Goal: Find contact information: Find contact information

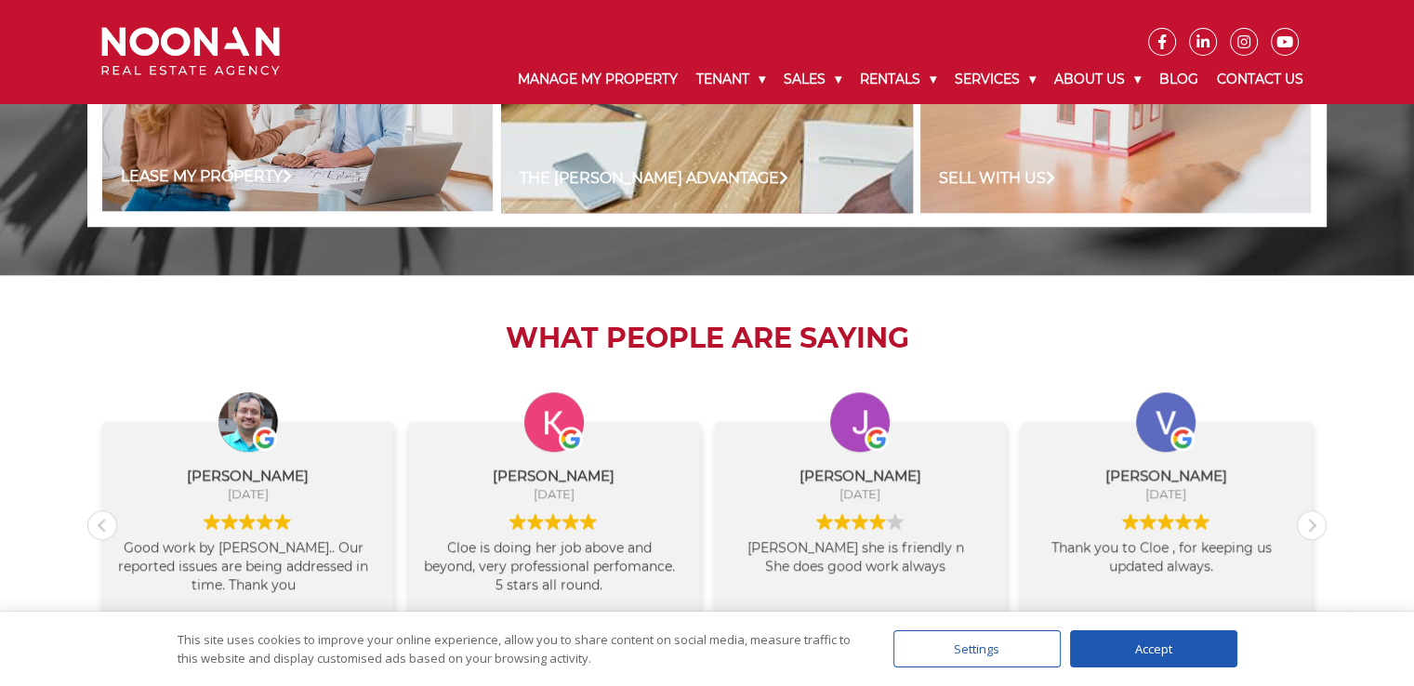
scroll to position [1209, 0]
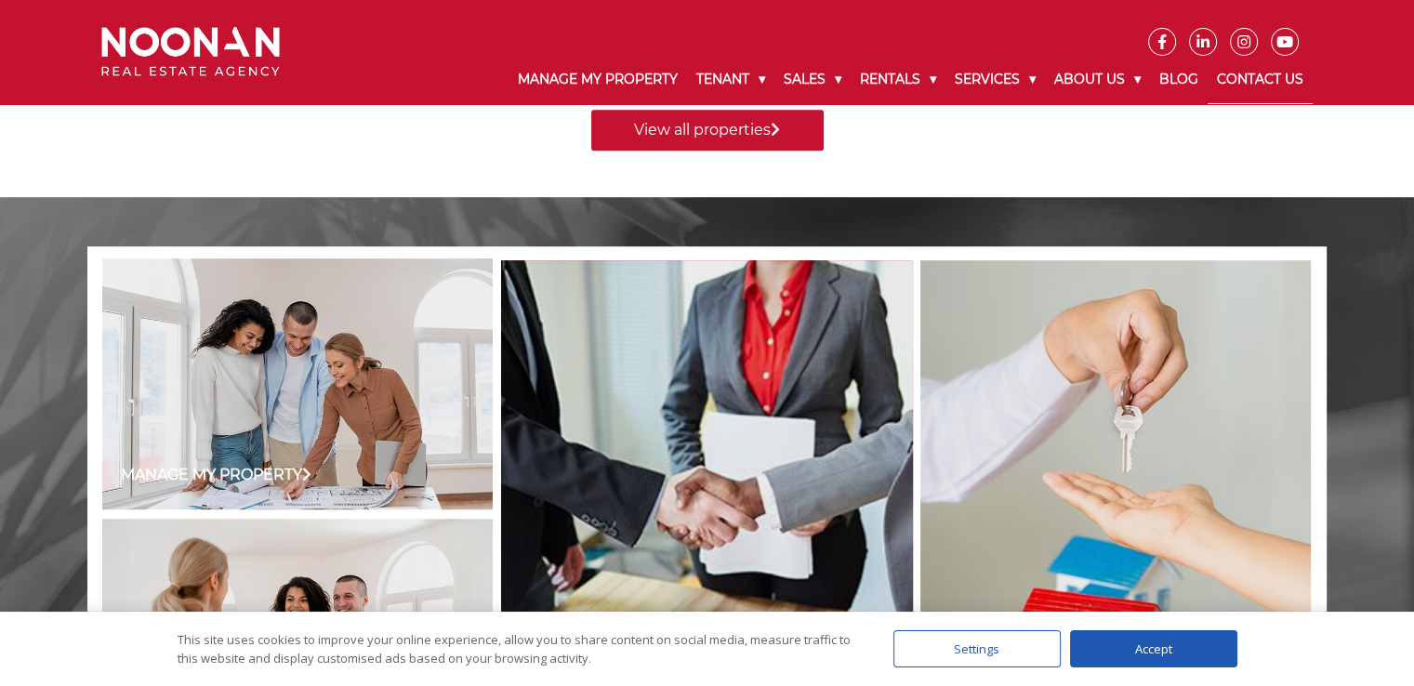
click at [1278, 80] on link "Contact Us" at bounding box center [1260, 80] width 105 height 48
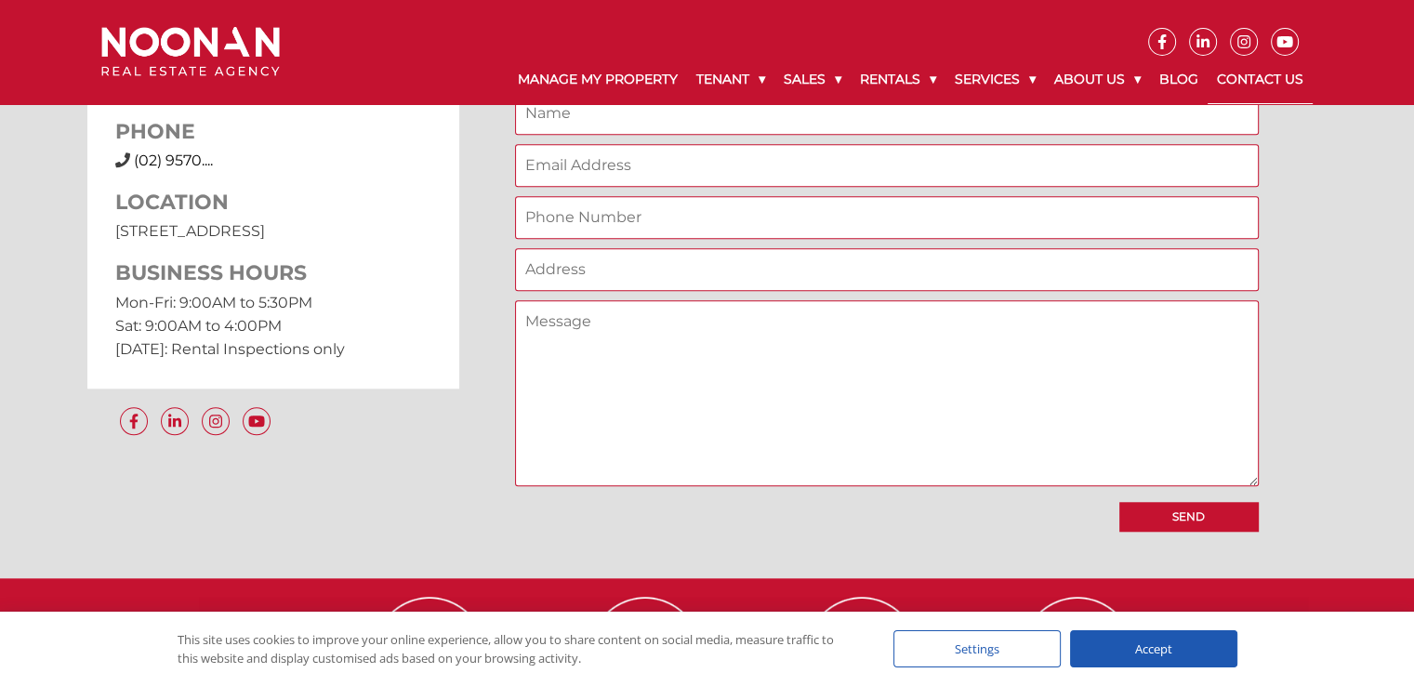
scroll to position [1488, 0]
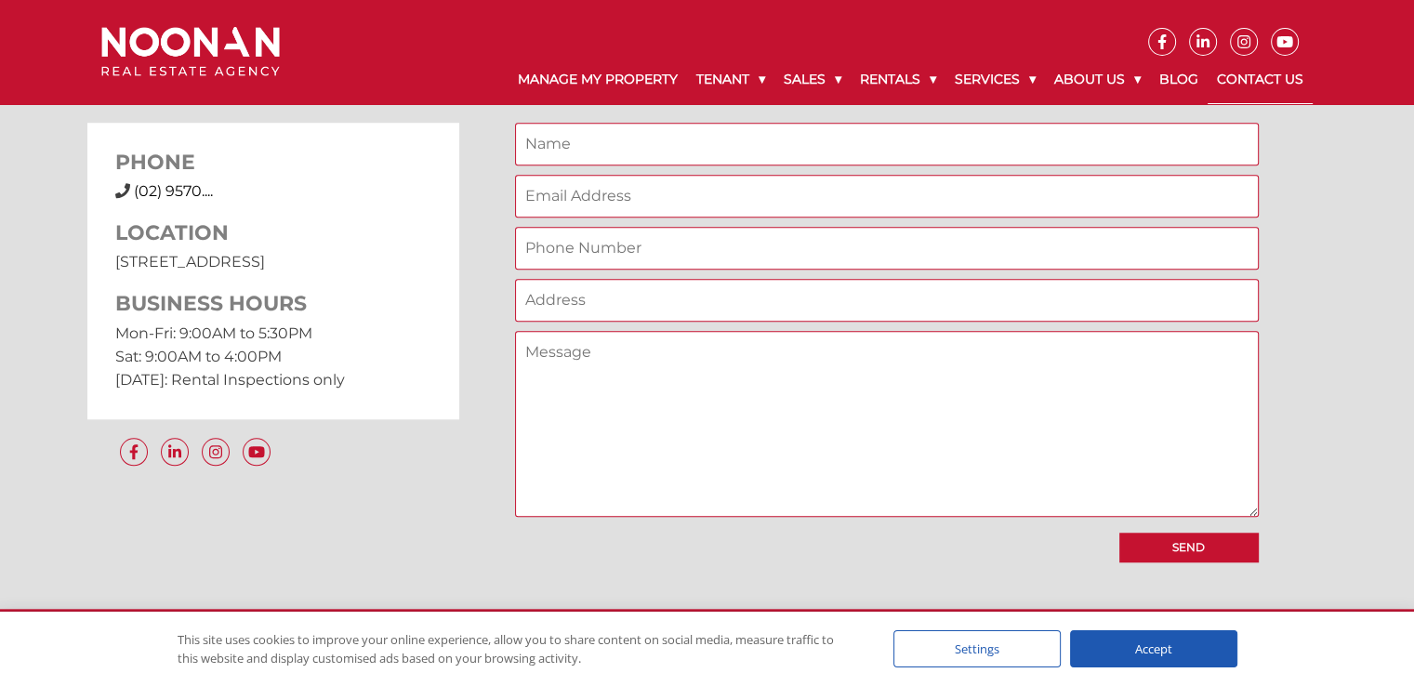
click at [185, 195] on span "(02) 9570...." at bounding box center [173, 191] width 79 height 18
drag, startPoint x: 208, startPoint y: 192, endPoint x: 136, endPoint y: 194, distance: 72.6
click at [136, 194] on div "[PHONE_NUMBER] (02) 9570...." at bounding box center [273, 191] width 316 height 22
copy span "[PHONE_NUMBER]"
